Goal: Ask a question: Seek information or help from site administrators or community

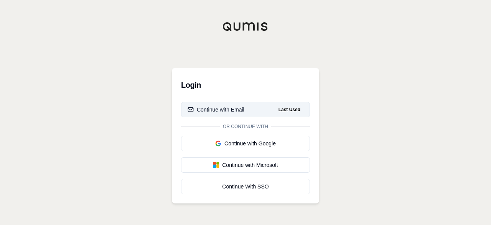
click at [217, 111] on div "Continue with Email" at bounding box center [216, 110] width 57 height 8
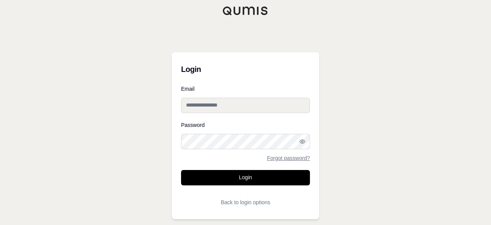
type input "**********"
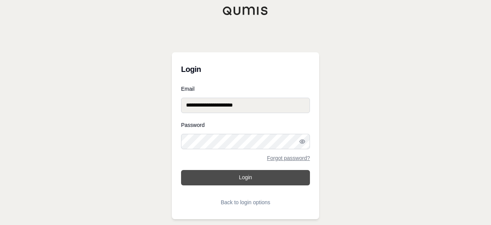
click at [237, 179] on button "Login" at bounding box center [245, 177] width 129 height 15
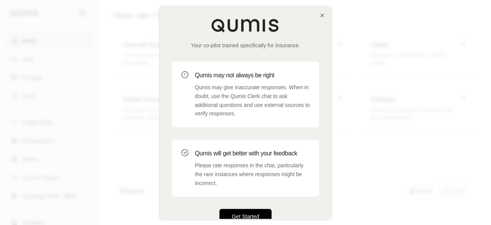
click at [237, 211] on button "Get Started" at bounding box center [246, 215] width 52 height 15
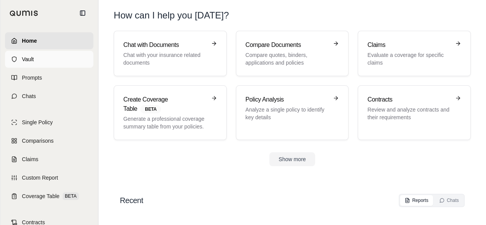
click at [51, 57] on link "Vault" at bounding box center [49, 59] width 88 height 17
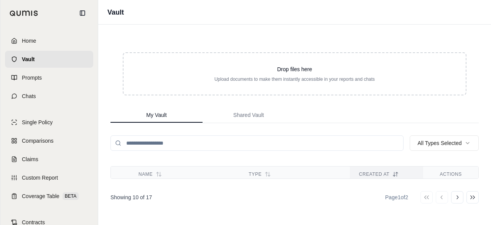
click at [178, 144] on input "search" at bounding box center [257, 142] width 293 height 15
click at [472, 142] on html "Home Vault Prompts Chats Single Policy Comparisons Claims Custom Report Coverag…" at bounding box center [245, 112] width 491 height 225
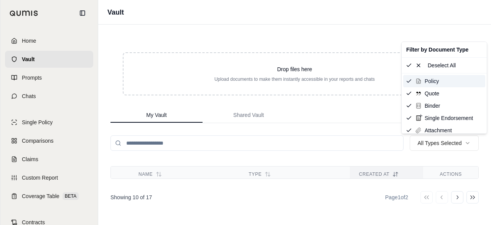
click at [448, 79] on div "Policy" at bounding box center [445, 81] width 82 height 12
click at [125, 205] on html "Home Vault Prompts Chats Single Policy Comparisons Claims Custom Report Coverag…" at bounding box center [245, 112] width 491 height 225
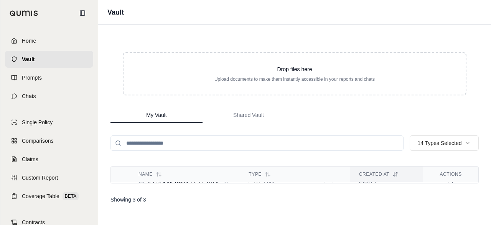
scroll to position [90, 0]
click at [167, 139] on input "search" at bounding box center [257, 142] width 293 height 15
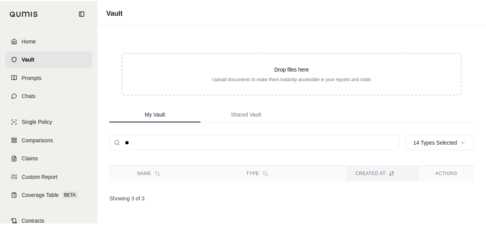
scroll to position [57, 0]
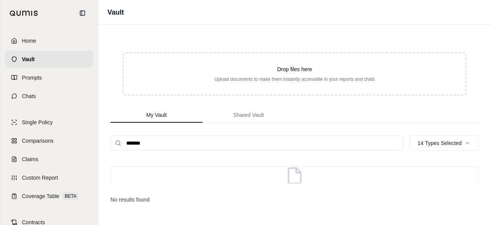
type input "*******"
click at [259, 119] on button "Shared Vault" at bounding box center [249, 114] width 92 height 15
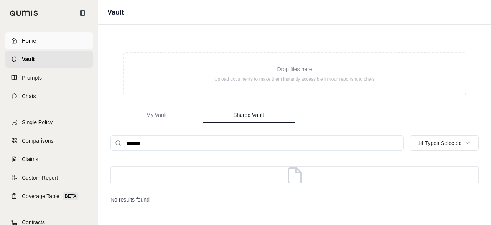
click at [26, 35] on link "Home" at bounding box center [49, 40] width 88 height 17
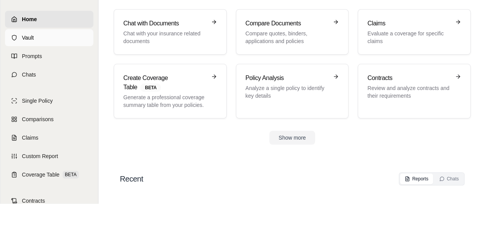
click at [53, 34] on link "Vault" at bounding box center [49, 37] width 88 height 17
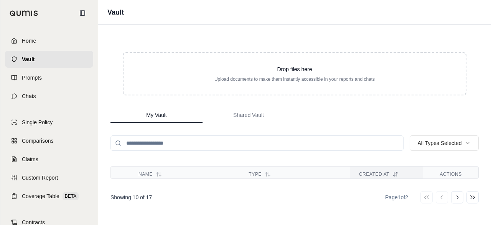
scroll to position [36, 0]
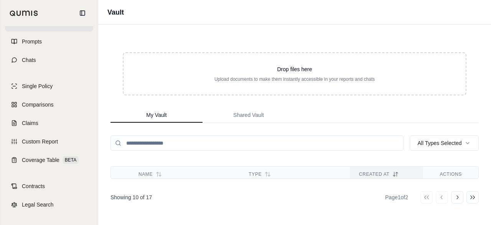
click at [466, 172] on th "Actions" at bounding box center [450, 174] width 55 height 16
click at [393, 174] on icon at bounding box center [396, 174] width 6 height 6
click at [461, 197] on button "Go to next page" at bounding box center [457, 197] width 12 height 12
click at [461, 197] on div "Go to first page Go to previous page Go to next page Go to last page" at bounding box center [450, 197] width 58 height 12
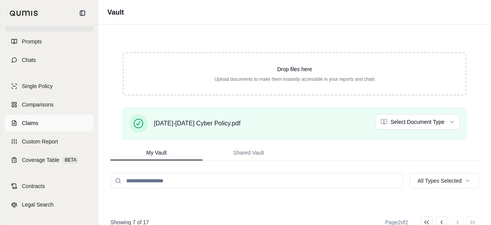
scroll to position [0, 0]
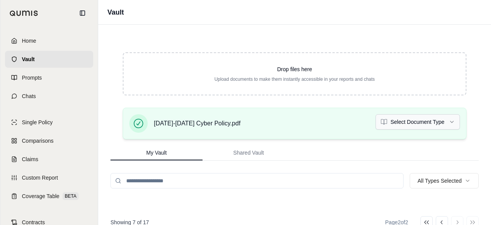
click at [404, 120] on html "Home Vault Prompts Chats Single Policy Comparisons Claims Custom Report Coverag…" at bounding box center [245, 112] width 491 height 225
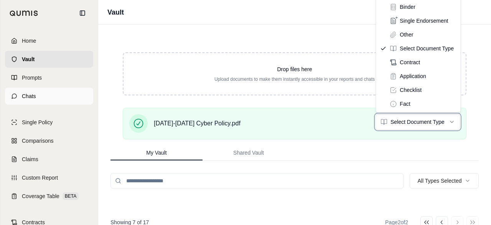
click at [20, 94] on html "Home Vault Prompts Chats Single Policy Comparisons Claims Custom Report Coverag…" at bounding box center [245, 112] width 491 height 225
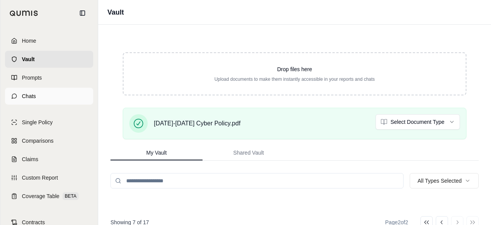
click at [21, 96] on link "Chats" at bounding box center [49, 96] width 88 height 17
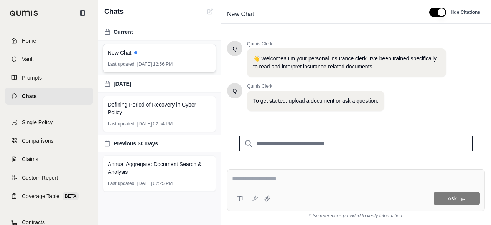
click at [142, 62] on span "[DATE] 12:56 PM" at bounding box center [154, 64] width 35 height 6
click at [129, 111] on span "Defining Period of Recovery in Cyber Policy" at bounding box center [159, 108] width 103 height 15
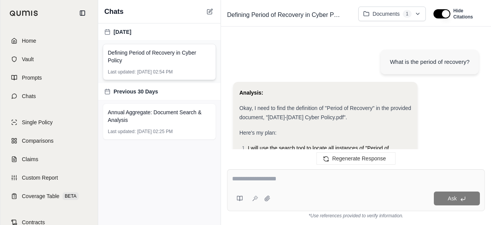
scroll to position [700, 0]
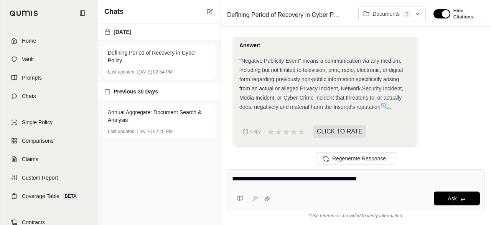
type textarea "**********"
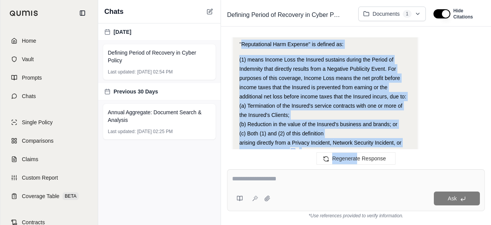
scroll to position [1339, 0]
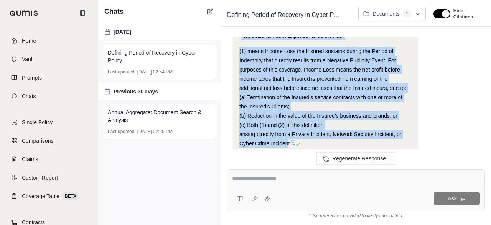
drag, startPoint x: 241, startPoint y: 65, endPoint x: 289, endPoint y: 144, distance: 92.5
copy div "Reputational Harm Expense" is defined as: (1) means Income Loss the Insured sus…"
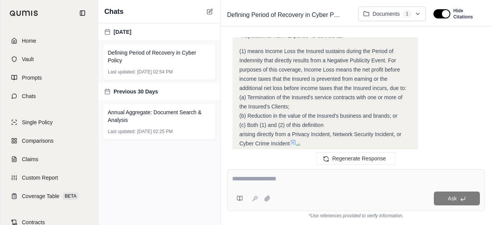
click at [296, 143] on icon at bounding box center [293, 142] width 6 height 6
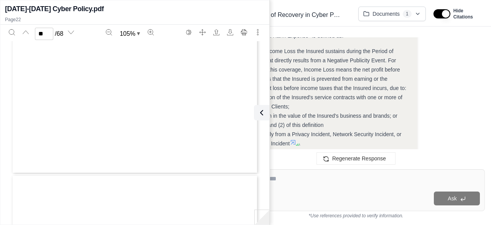
type input "**"
